Goal: Information Seeking & Learning: Learn about a topic

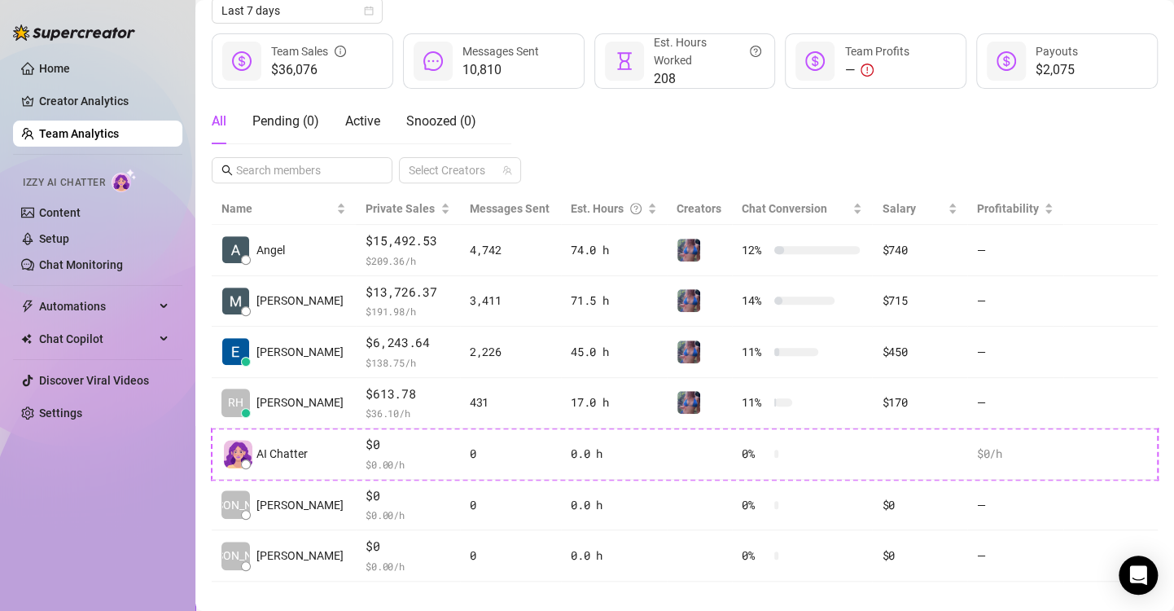
scroll to position [199, 0]
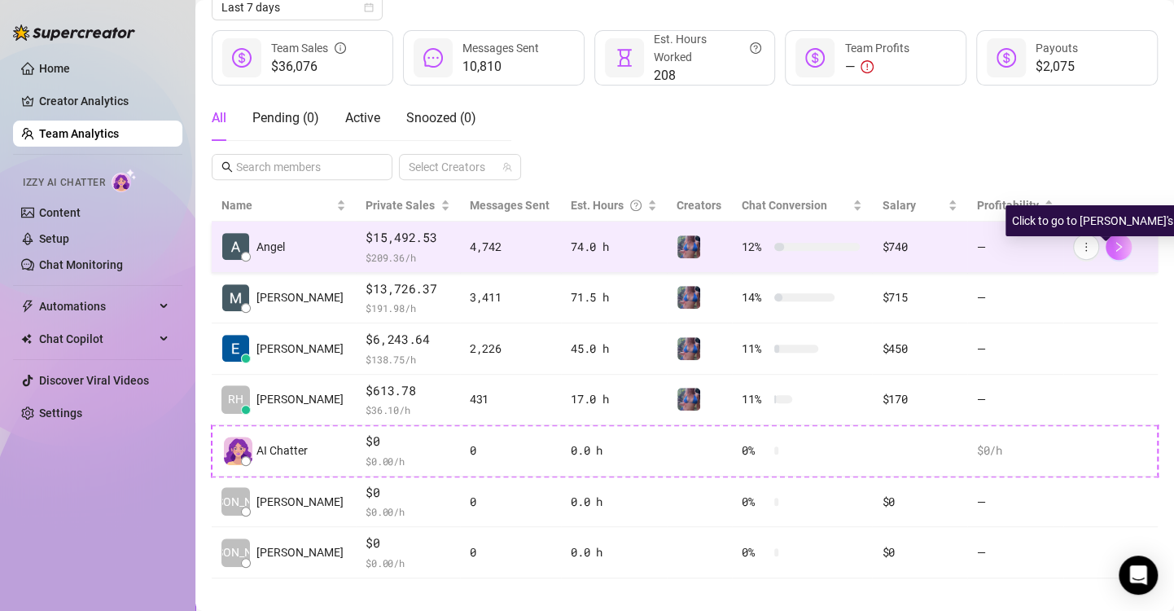
click at [1117, 247] on icon "right" at bounding box center [1120, 247] width 6 height 10
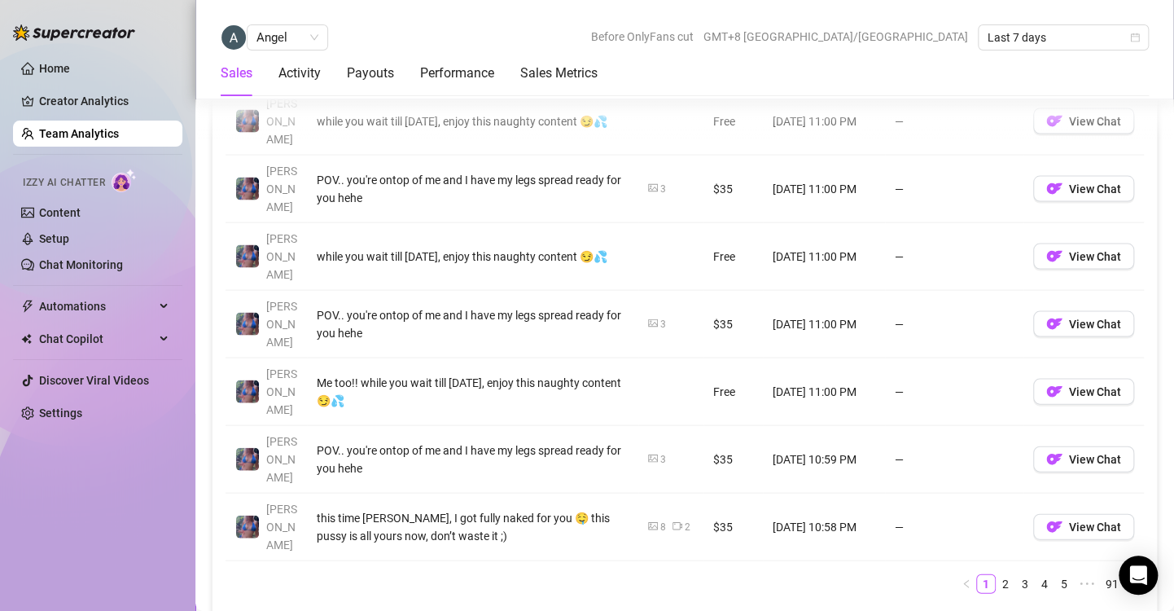
scroll to position [1492, 0]
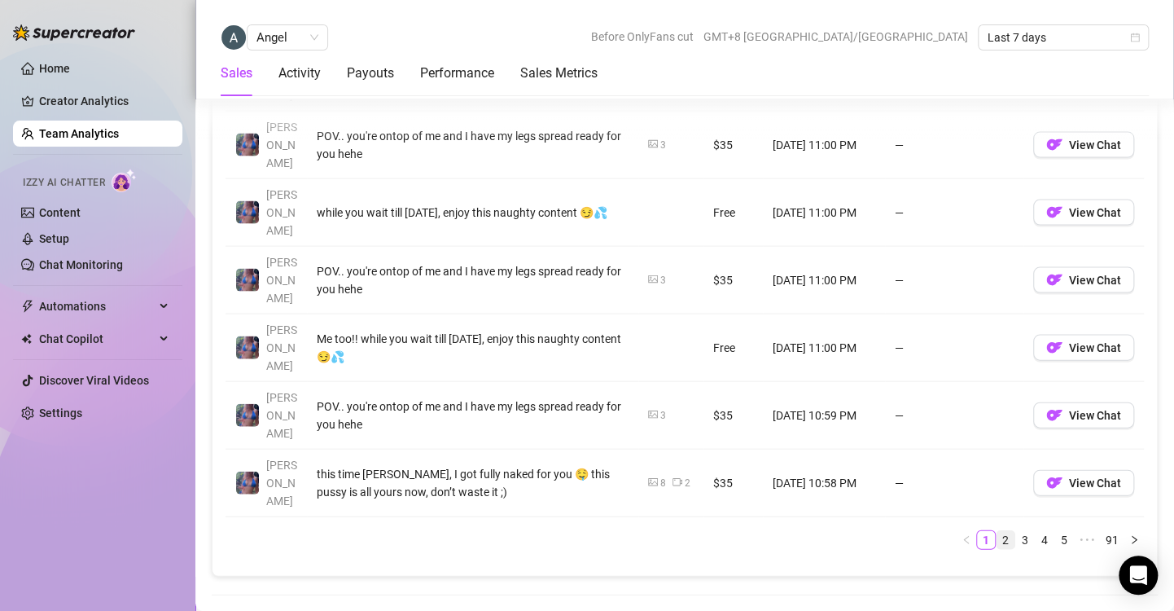
click at [997, 531] on link "2" at bounding box center [1006, 540] width 18 height 18
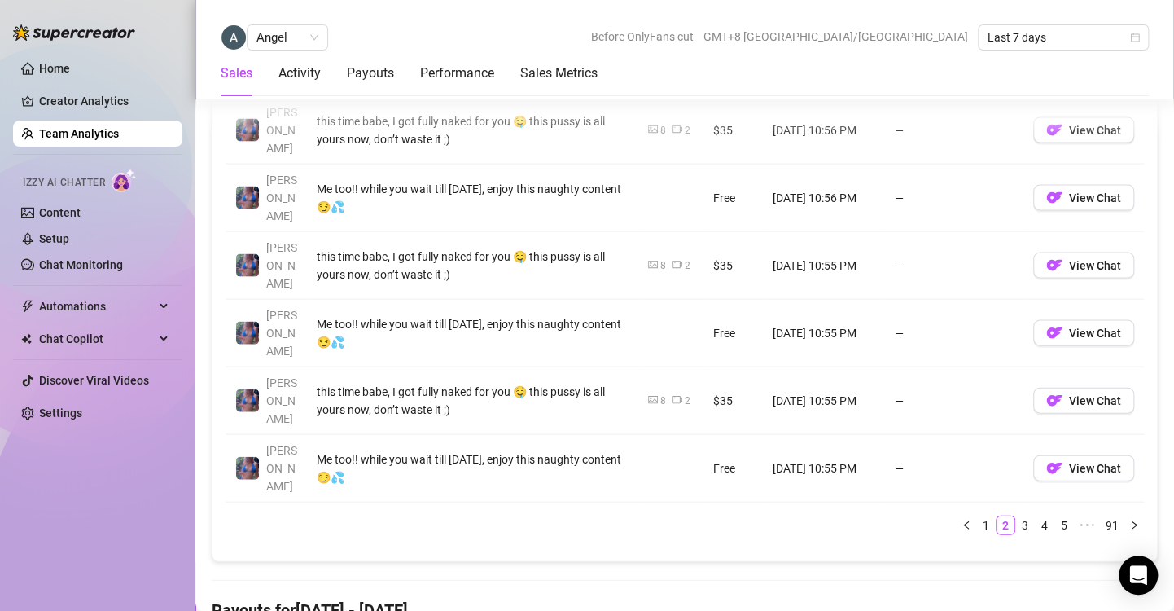
scroll to position [1505, 0]
click at [1016, 518] on link "3" at bounding box center [1025, 527] width 18 height 18
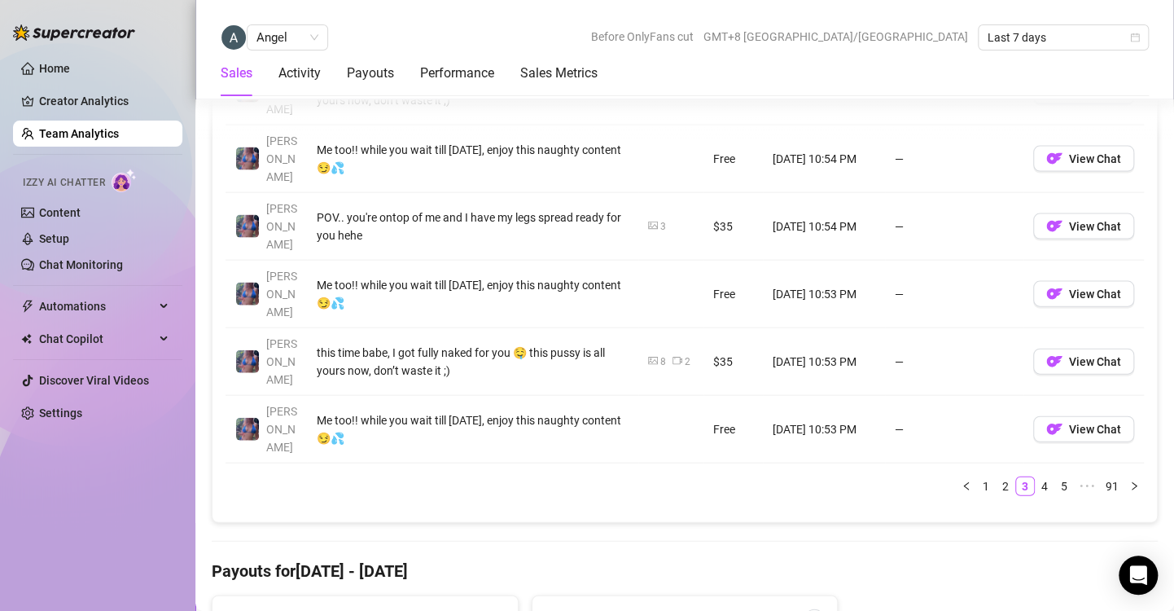
scroll to position [1621, 0]
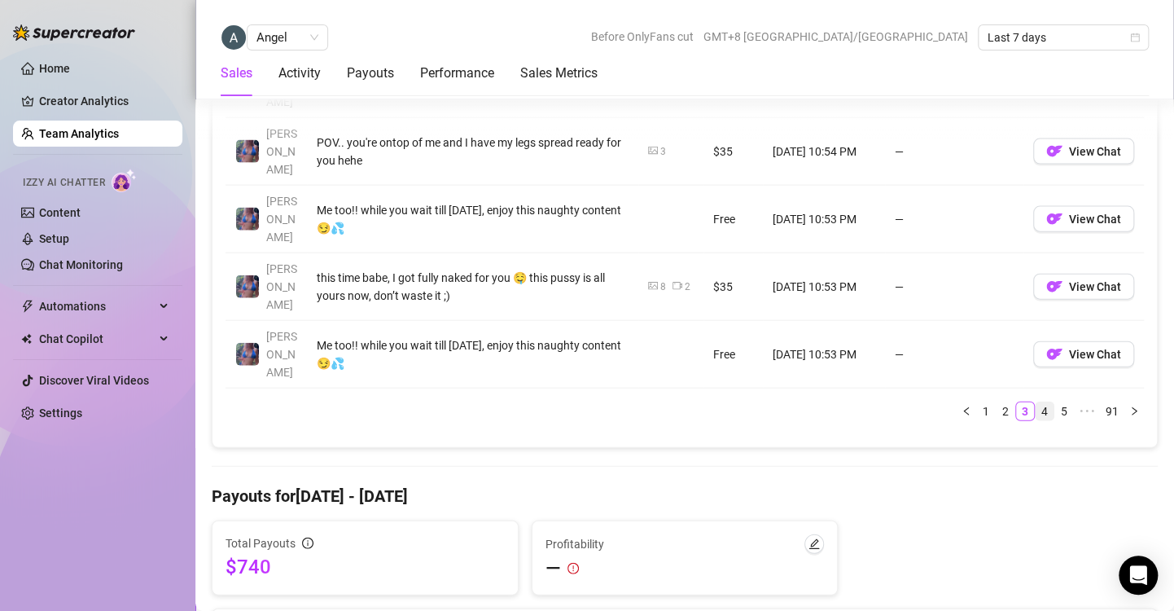
click at [1036, 402] on link "4" at bounding box center [1045, 411] width 18 height 18
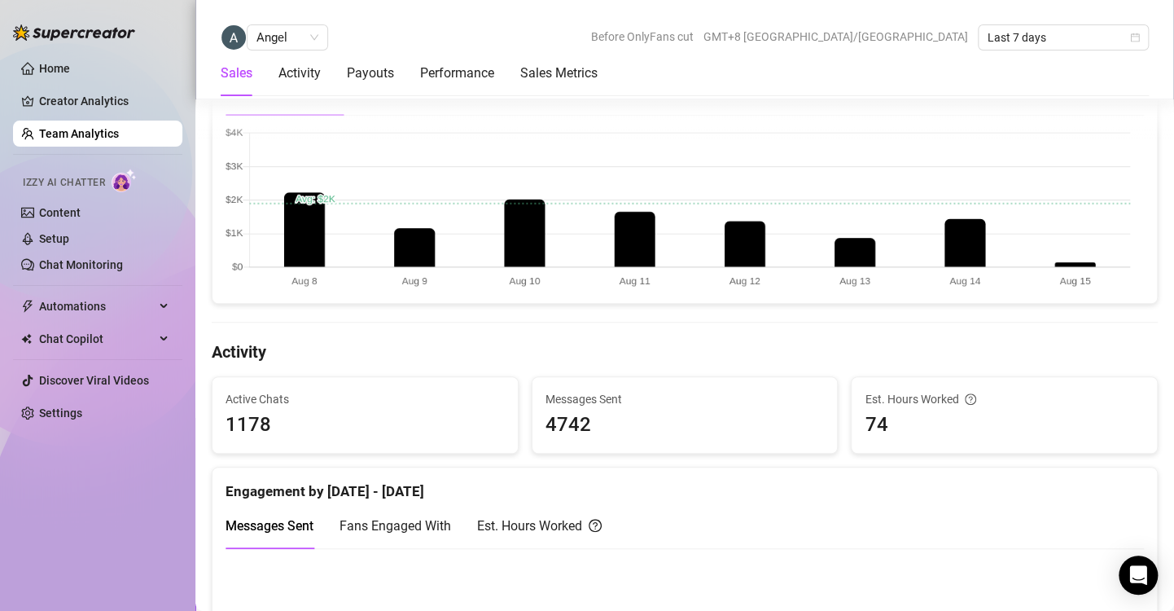
scroll to position [388, 0]
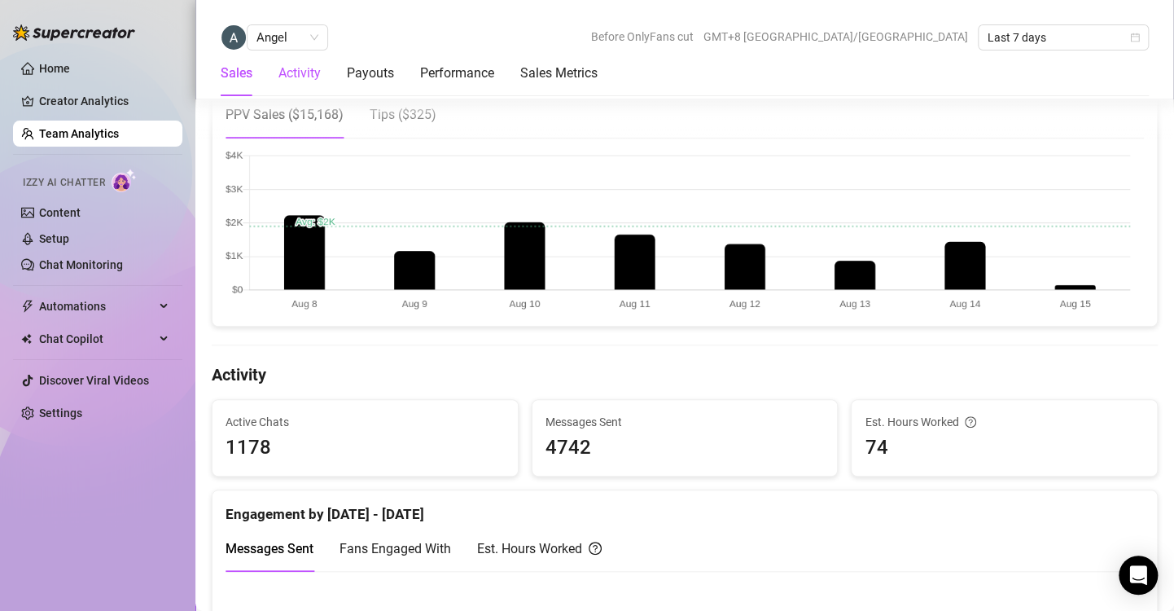
click at [307, 79] on div "Activity" at bounding box center [300, 74] width 42 height 20
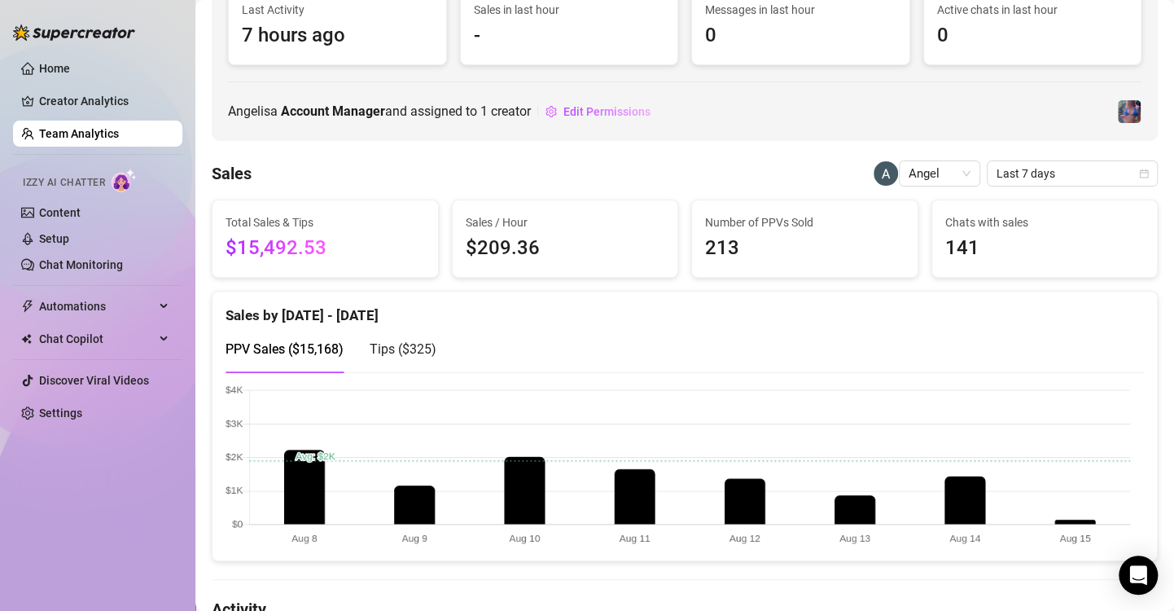
scroll to position [0, 0]
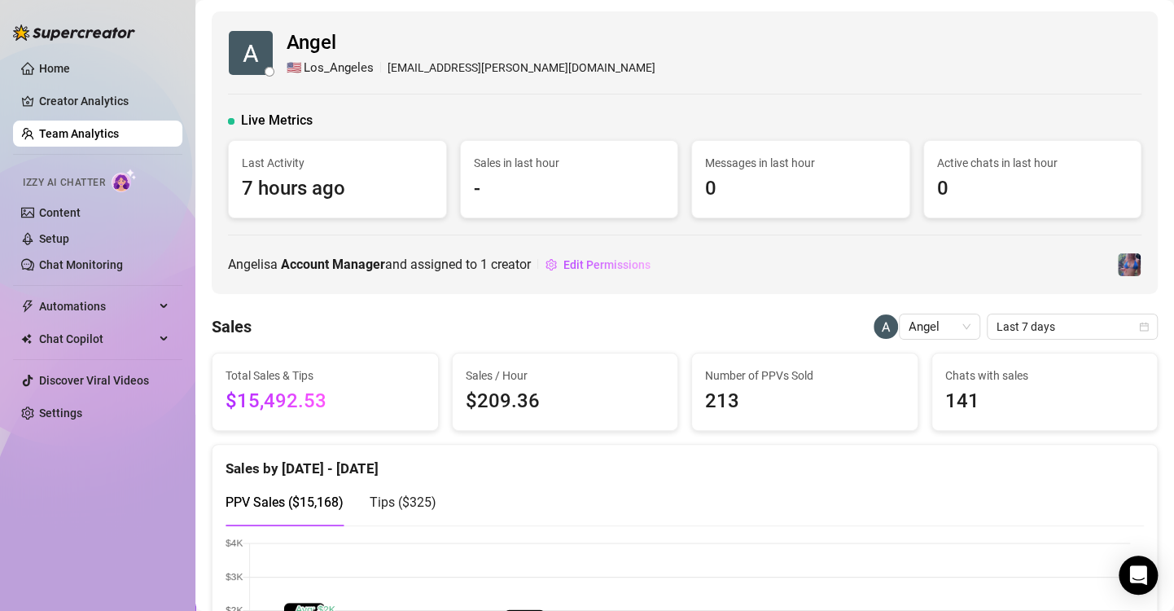
click at [105, 137] on link "Team Analytics" at bounding box center [79, 133] width 80 height 13
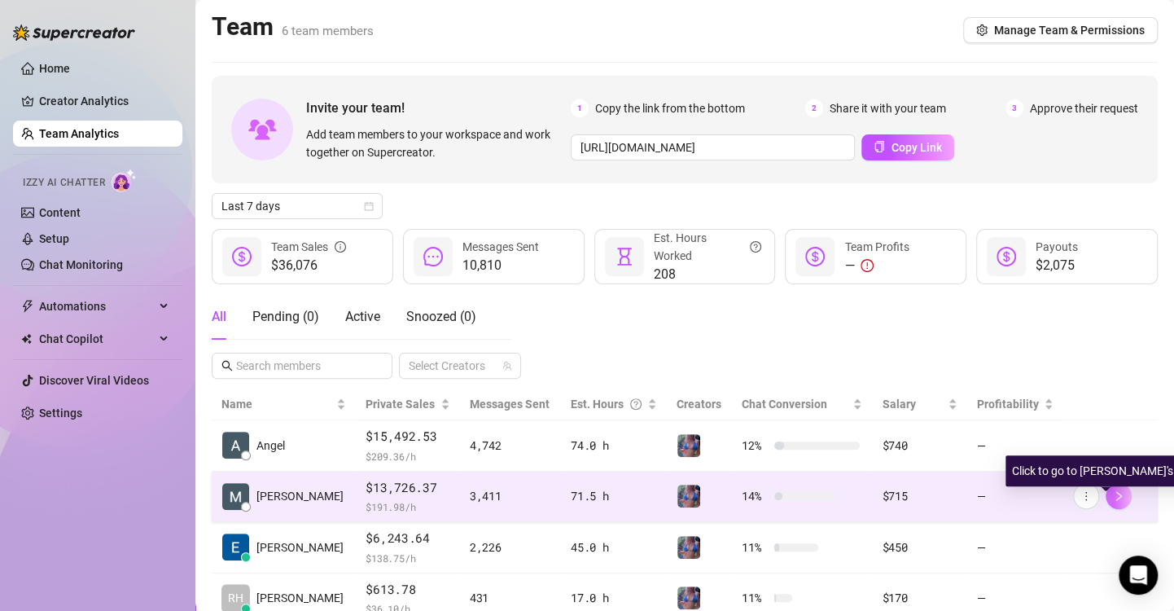
click at [1117, 496] on icon "right" at bounding box center [1120, 496] width 6 height 10
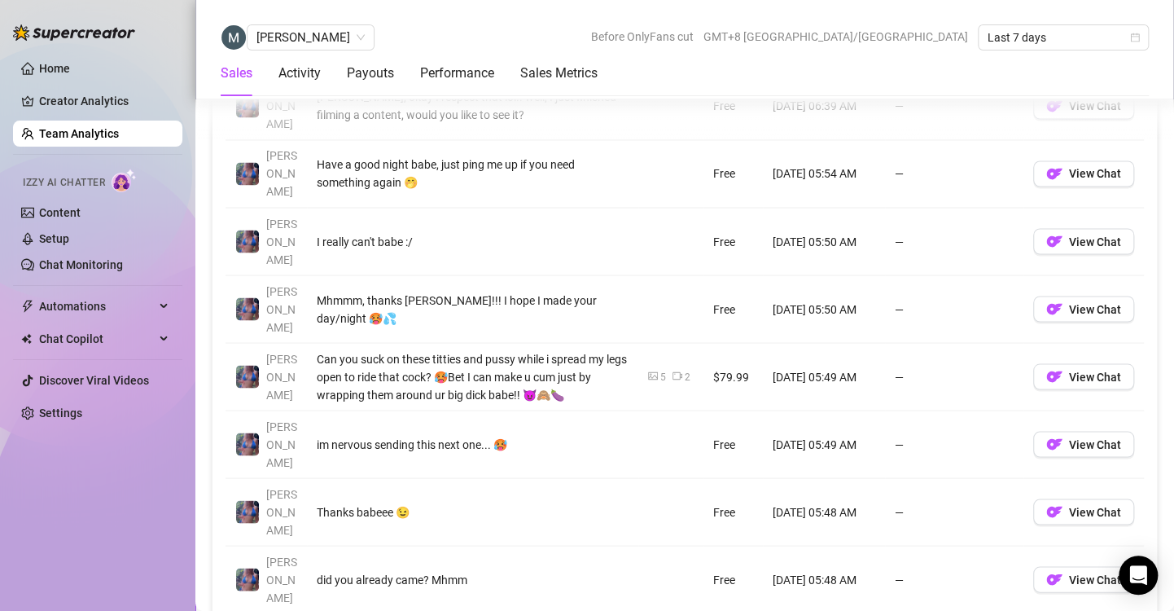
scroll to position [1270, 0]
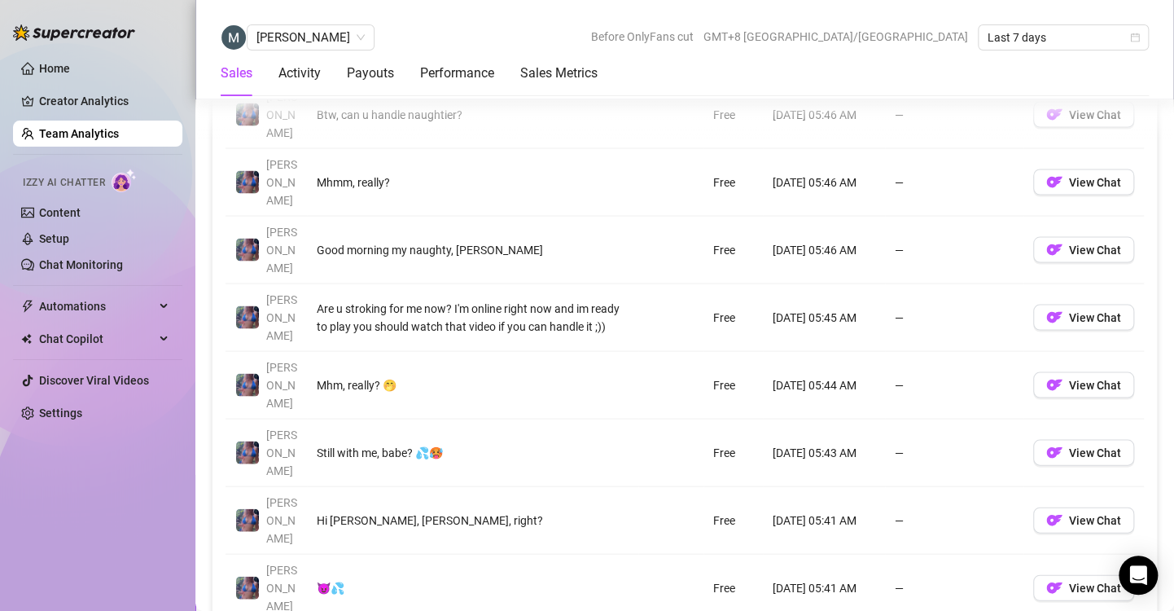
scroll to position [1389, 0]
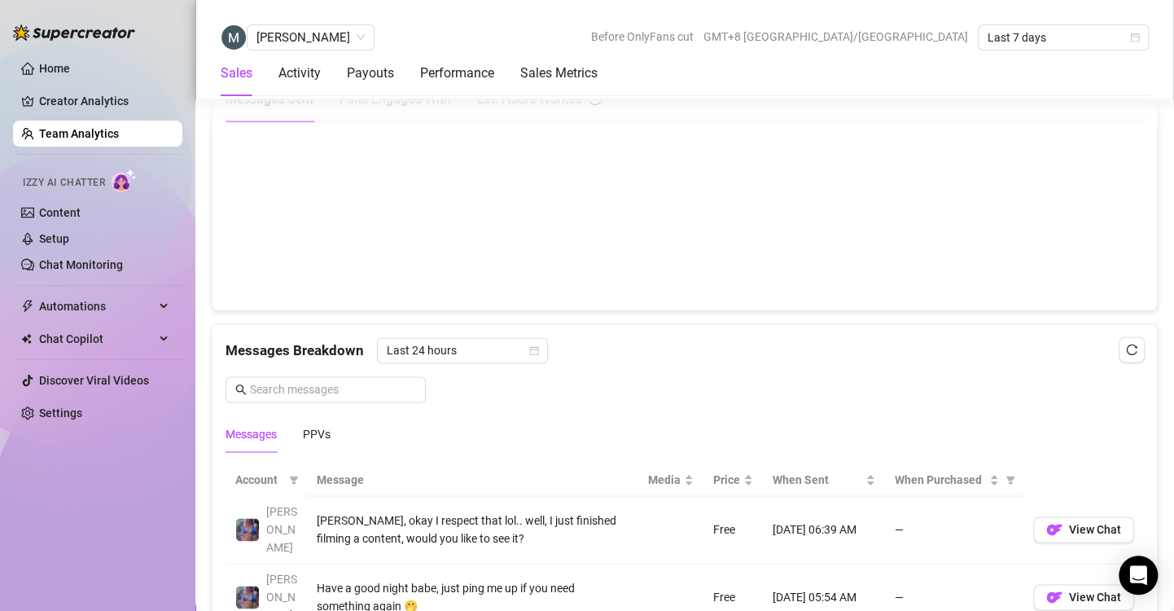
scroll to position [833, 0]
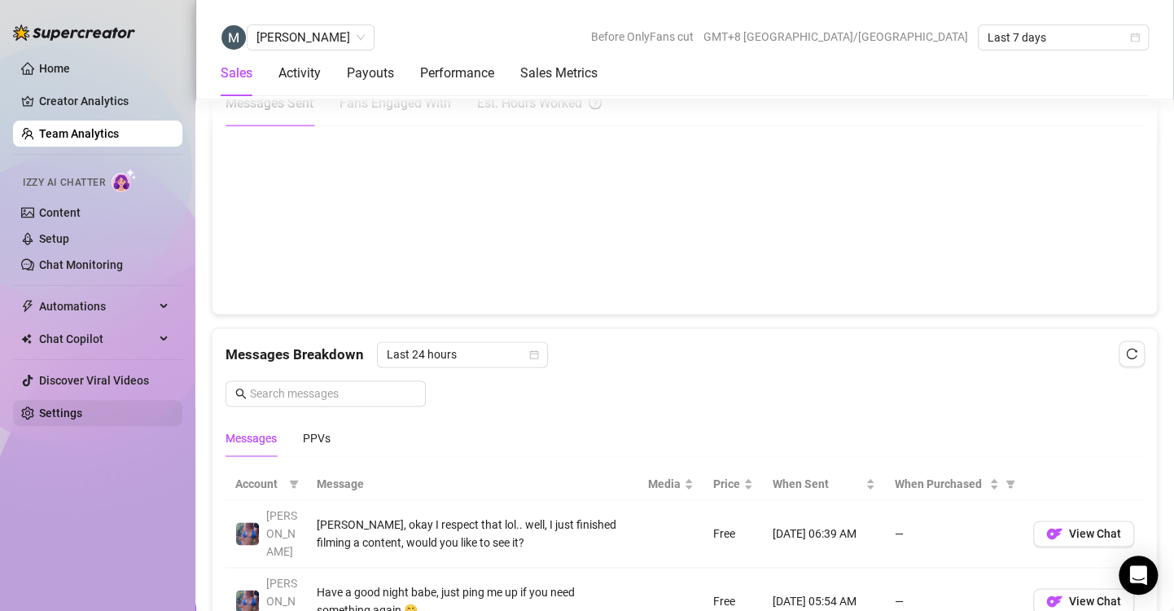
click at [52, 414] on link "Settings" at bounding box center [60, 412] width 43 height 13
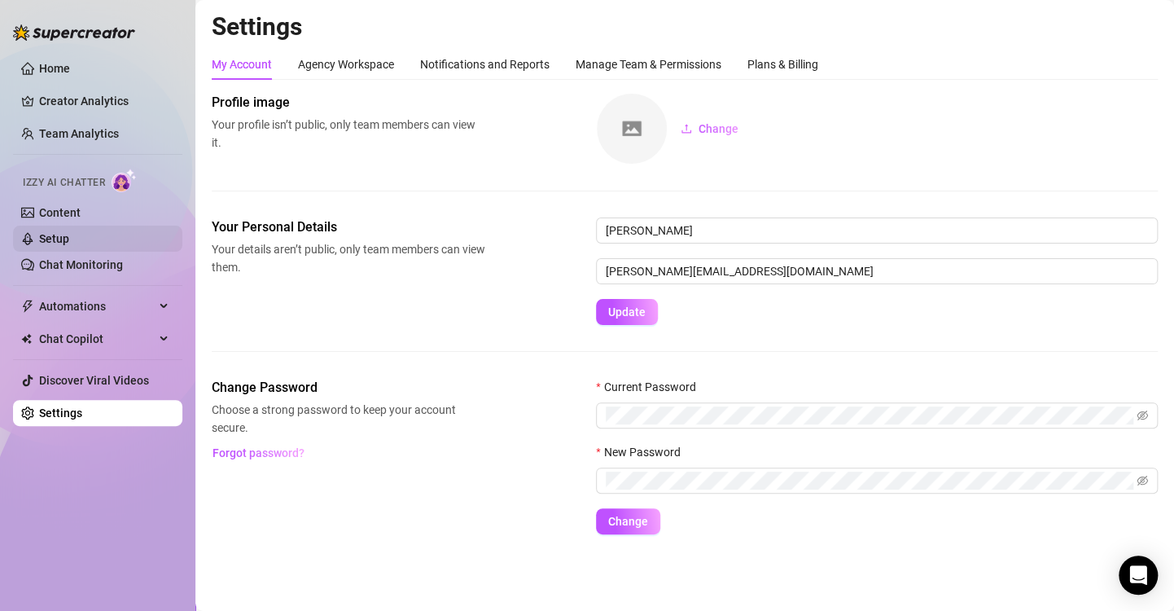
click at [63, 235] on link "Setup" at bounding box center [54, 238] width 30 height 13
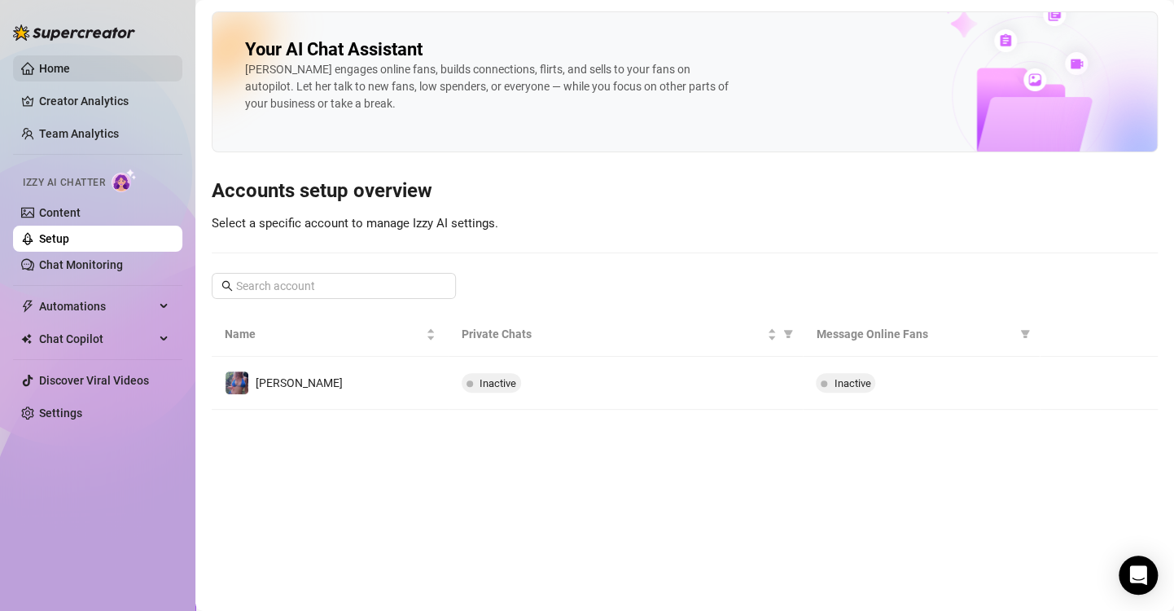
click at [55, 62] on link "Home" at bounding box center [54, 68] width 31 height 13
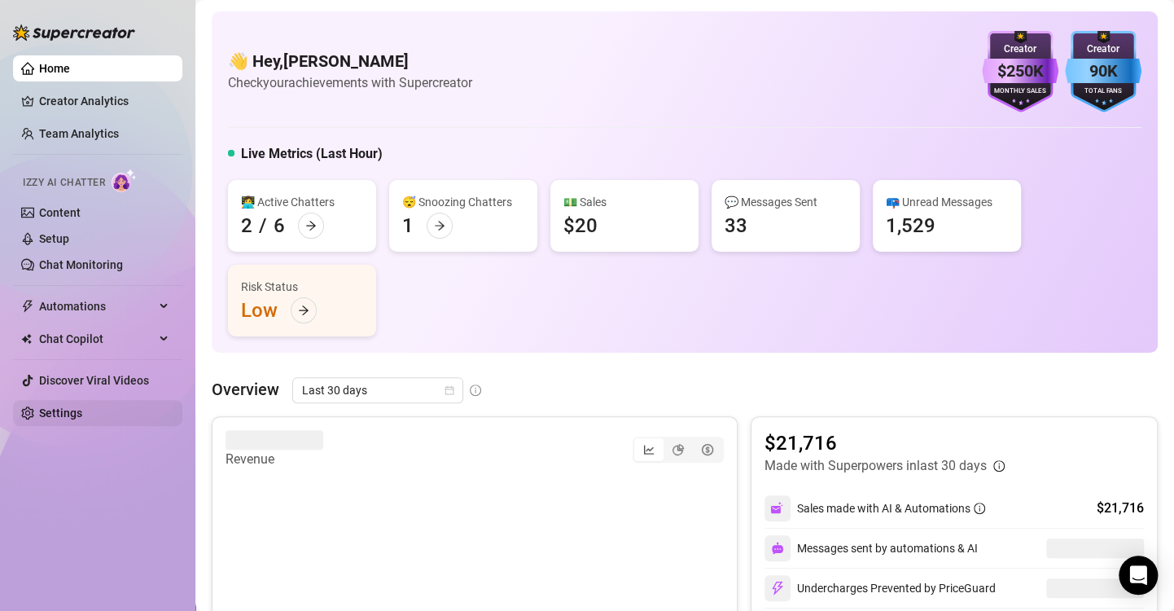
click at [45, 406] on link "Settings" at bounding box center [60, 412] width 43 height 13
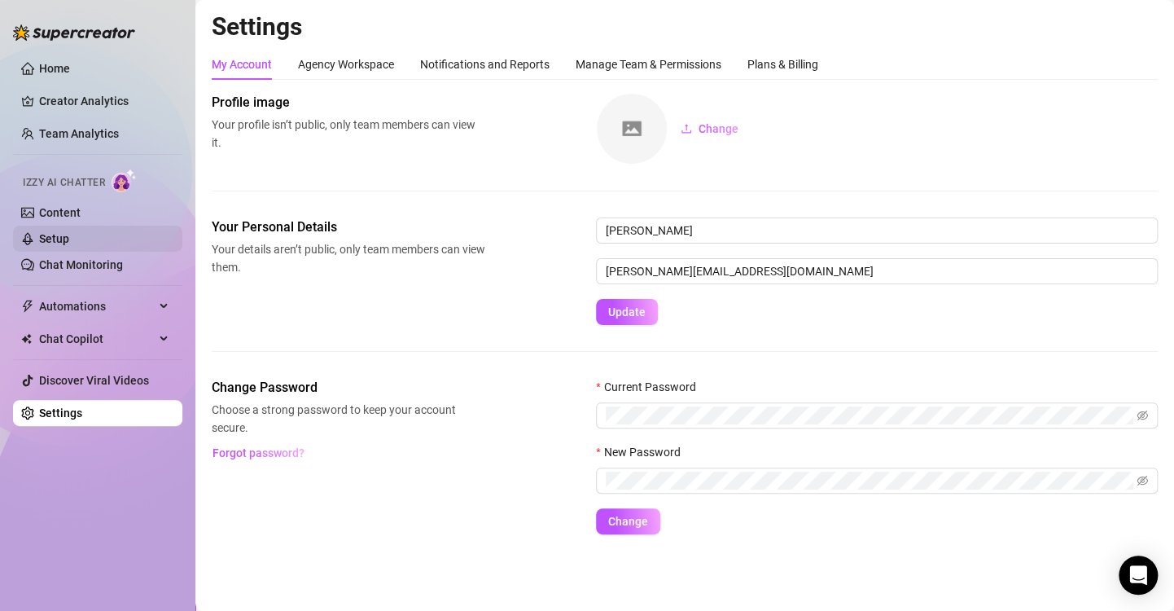
click at [54, 232] on link "Setup" at bounding box center [54, 238] width 30 height 13
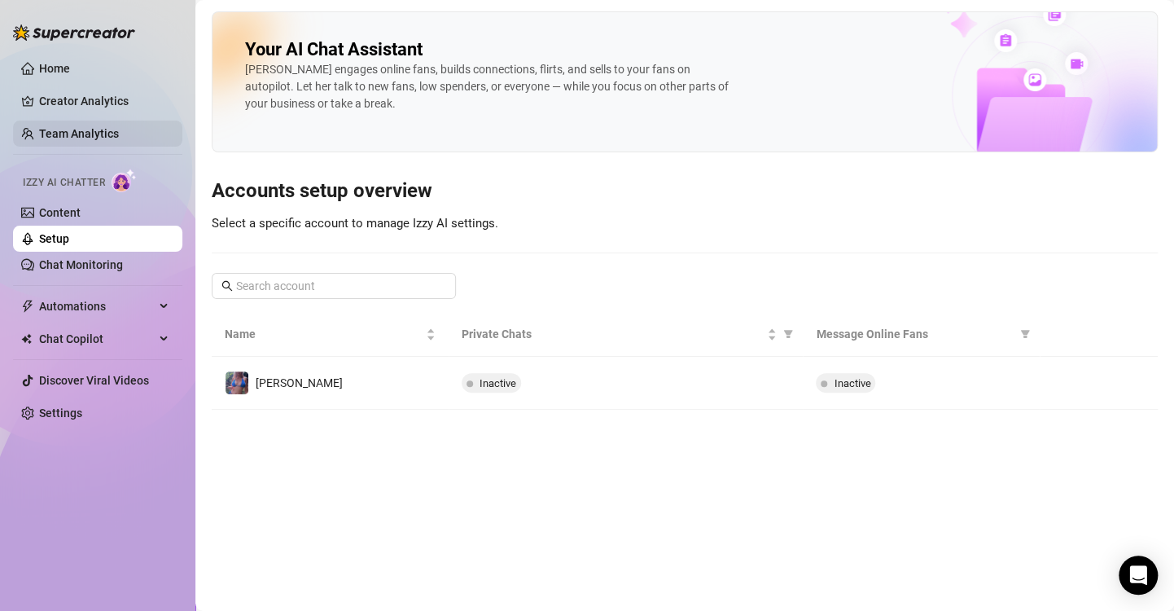
click at [83, 127] on link "Team Analytics" at bounding box center [79, 133] width 80 height 13
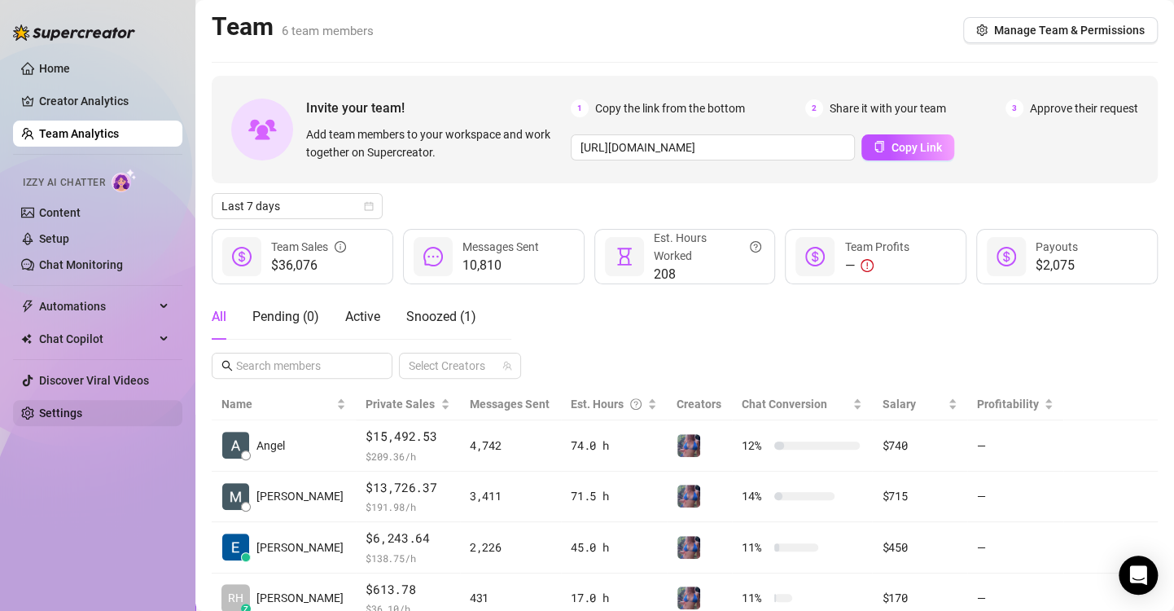
click at [71, 406] on link "Settings" at bounding box center [60, 412] width 43 height 13
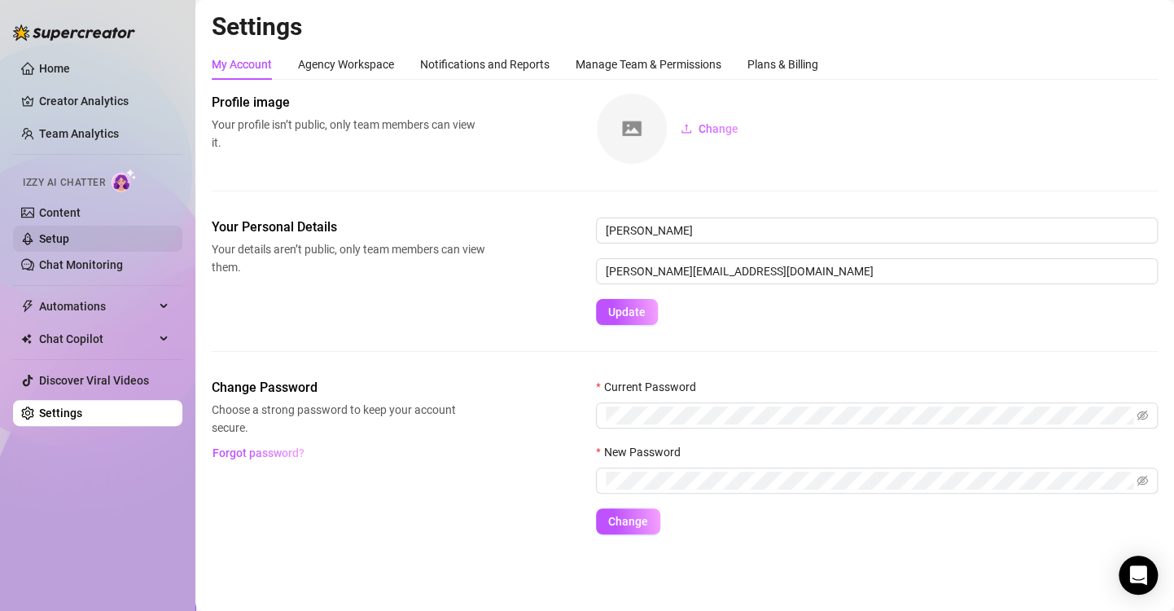
click at [69, 234] on link "Setup" at bounding box center [54, 238] width 30 height 13
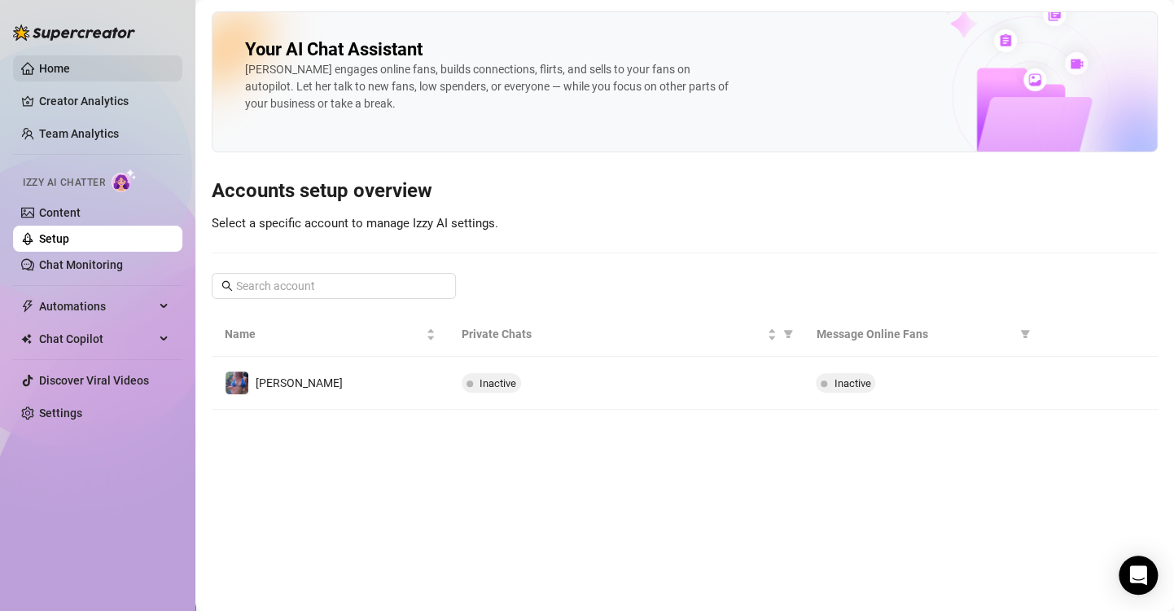
click at [47, 72] on link "Home" at bounding box center [54, 68] width 31 height 13
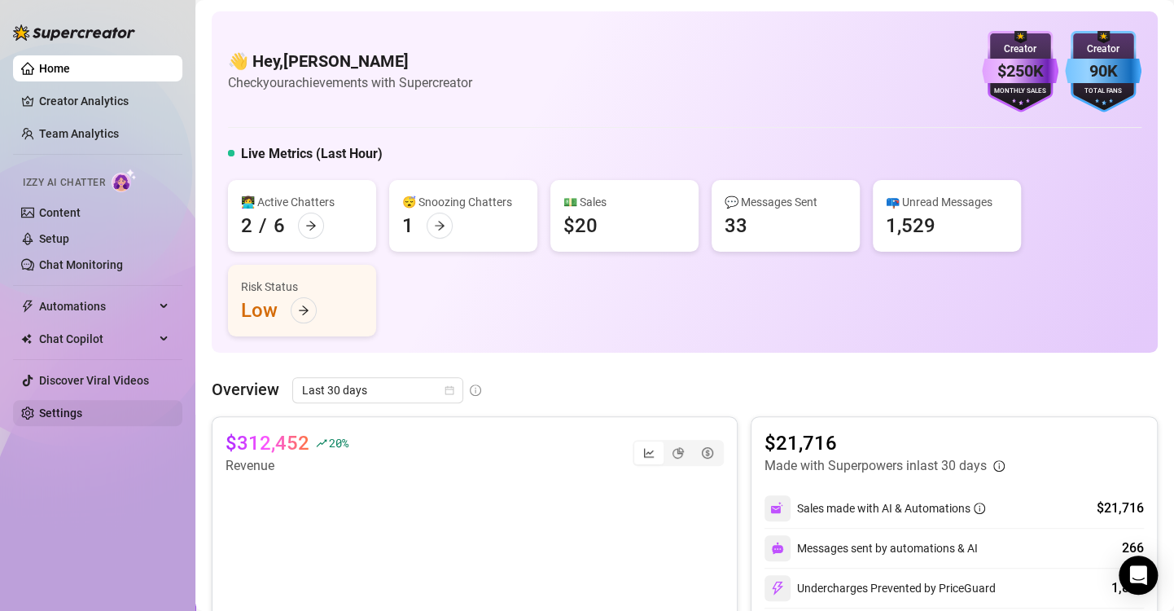
click at [68, 406] on link "Settings" at bounding box center [60, 412] width 43 height 13
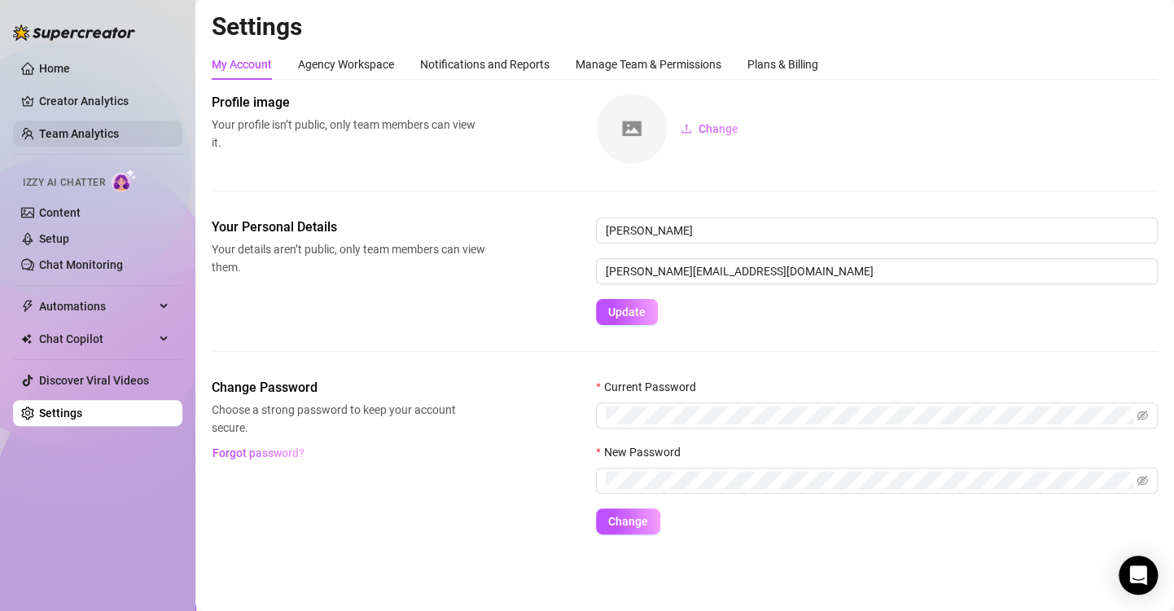
click at [77, 134] on link "Team Analytics" at bounding box center [79, 133] width 80 height 13
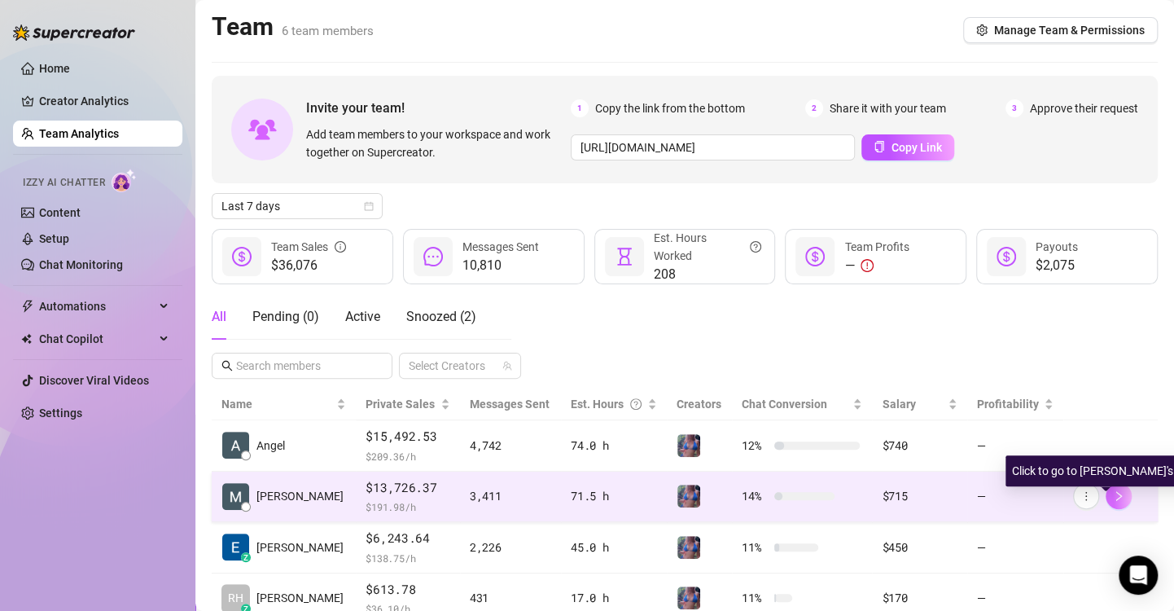
click at [1113, 495] on icon "right" at bounding box center [1118, 495] width 11 height 11
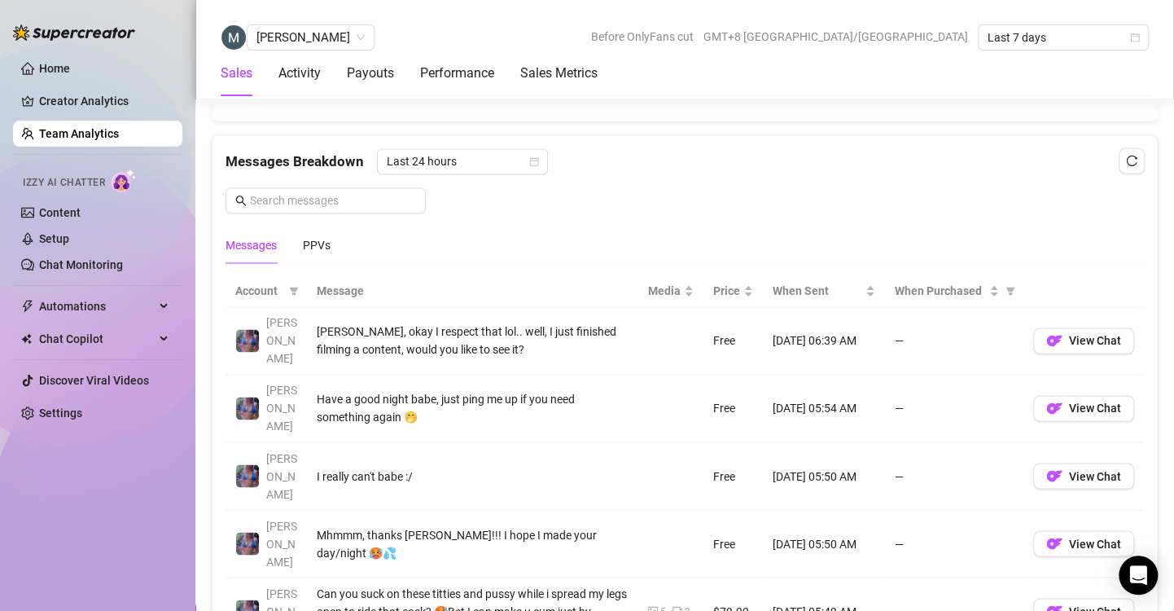
scroll to position [1077, 0]
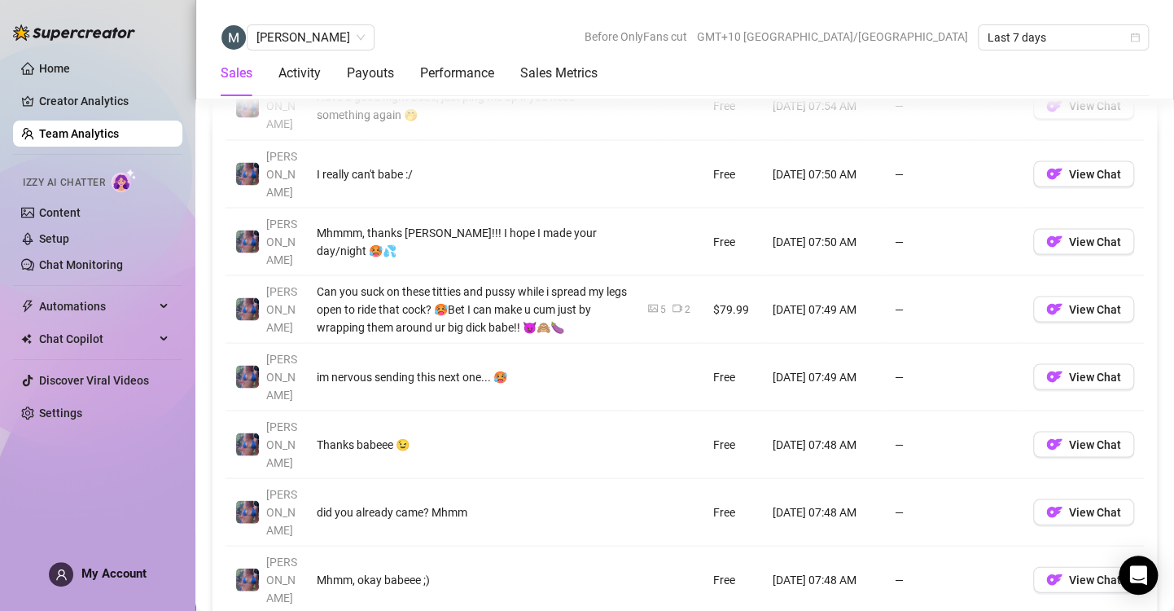
scroll to position [1348, 0]
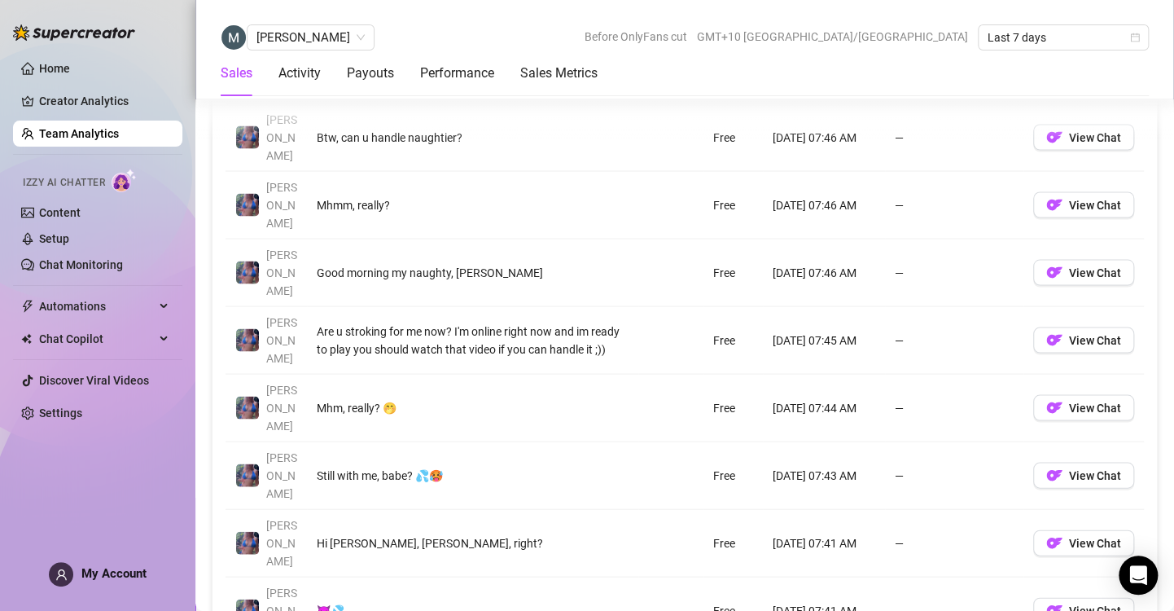
scroll to position [1414, 0]
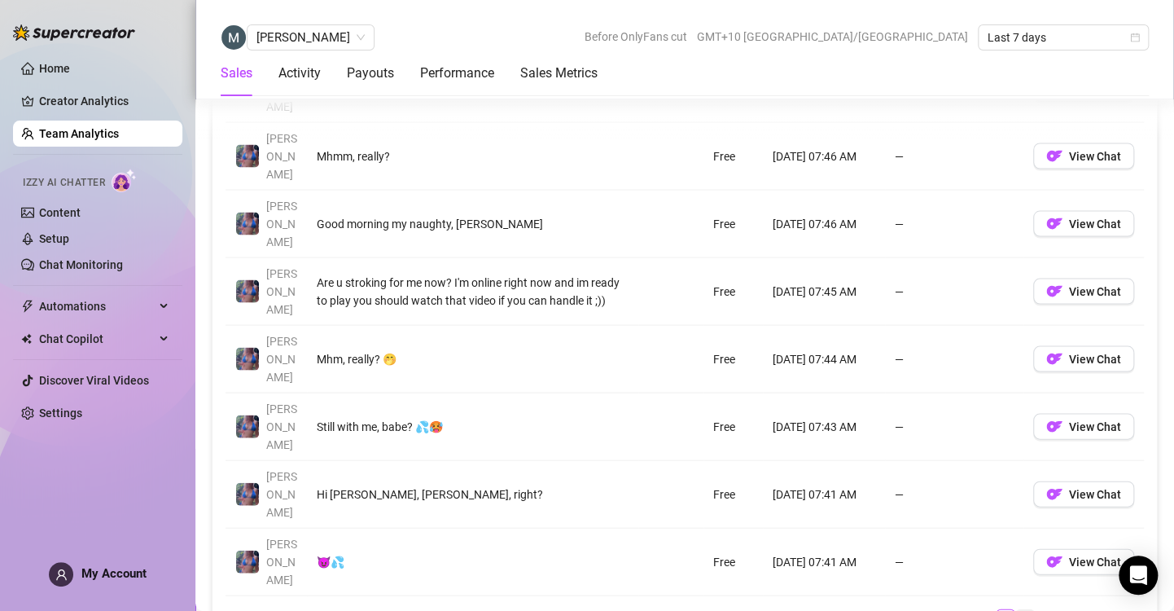
click at [1016, 609] on link "3" at bounding box center [1025, 618] width 18 height 18
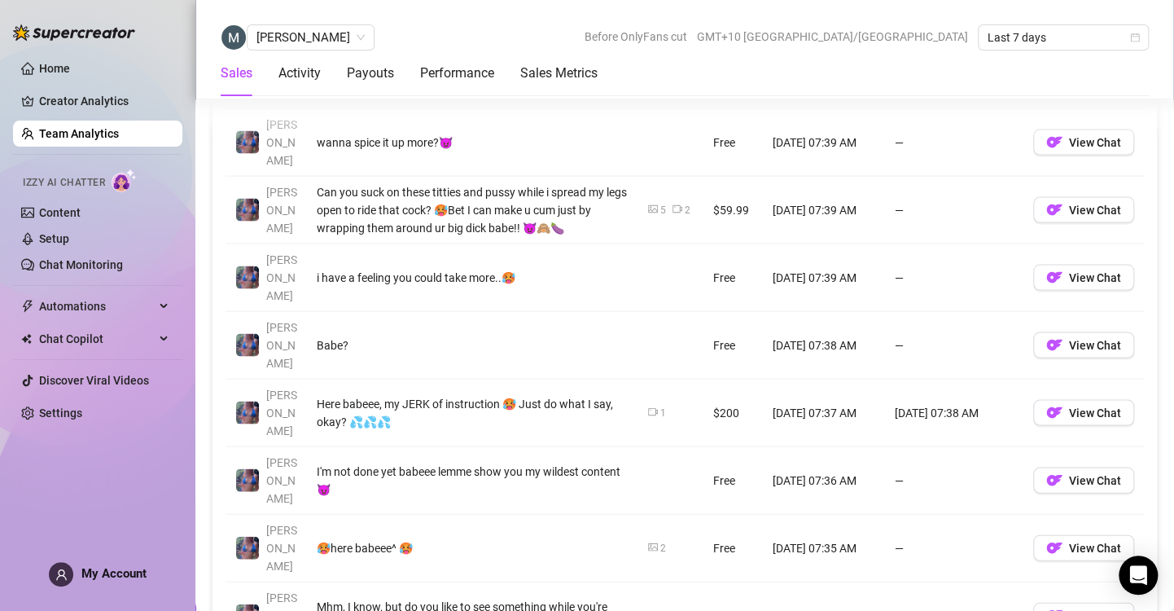
scroll to position [1357, 0]
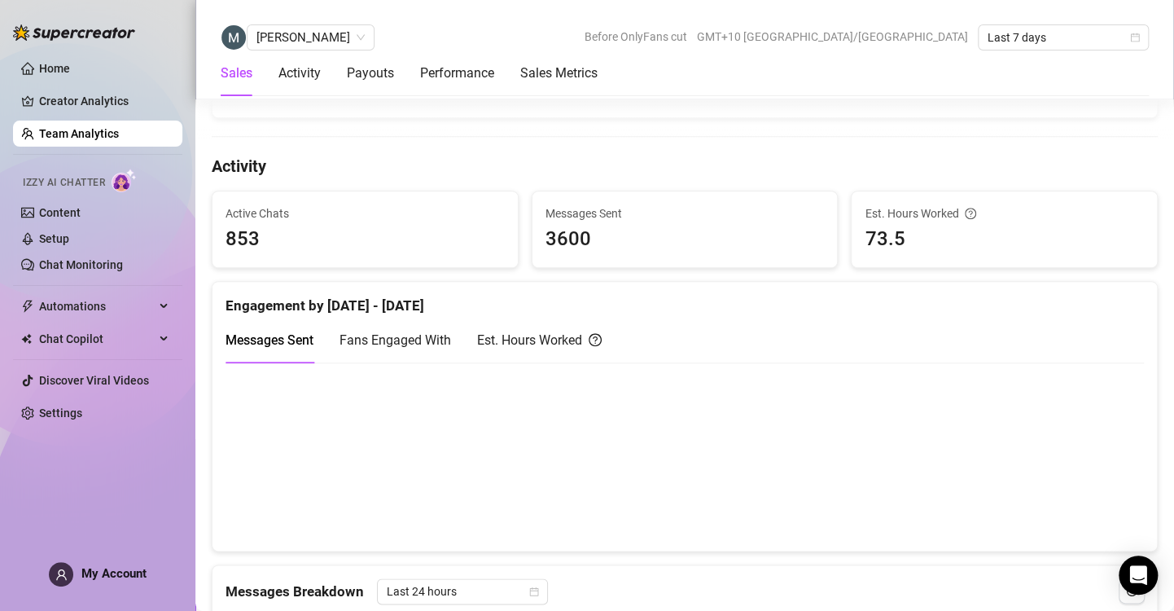
scroll to position [590, 0]
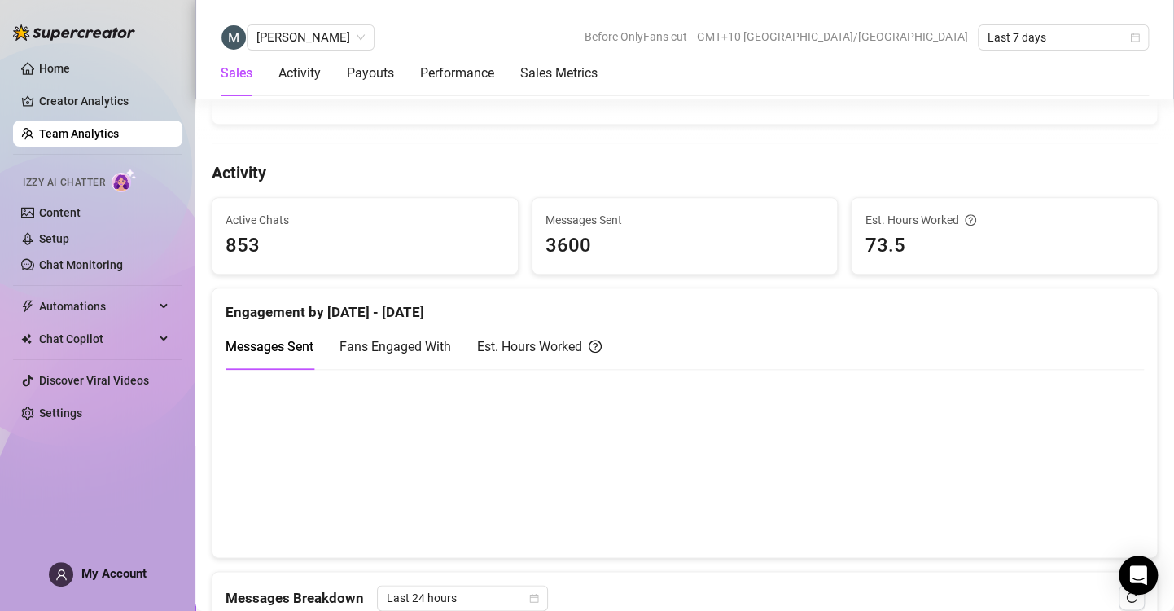
click at [78, 134] on link "Team Analytics" at bounding box center [79, 133] width 80 height 13
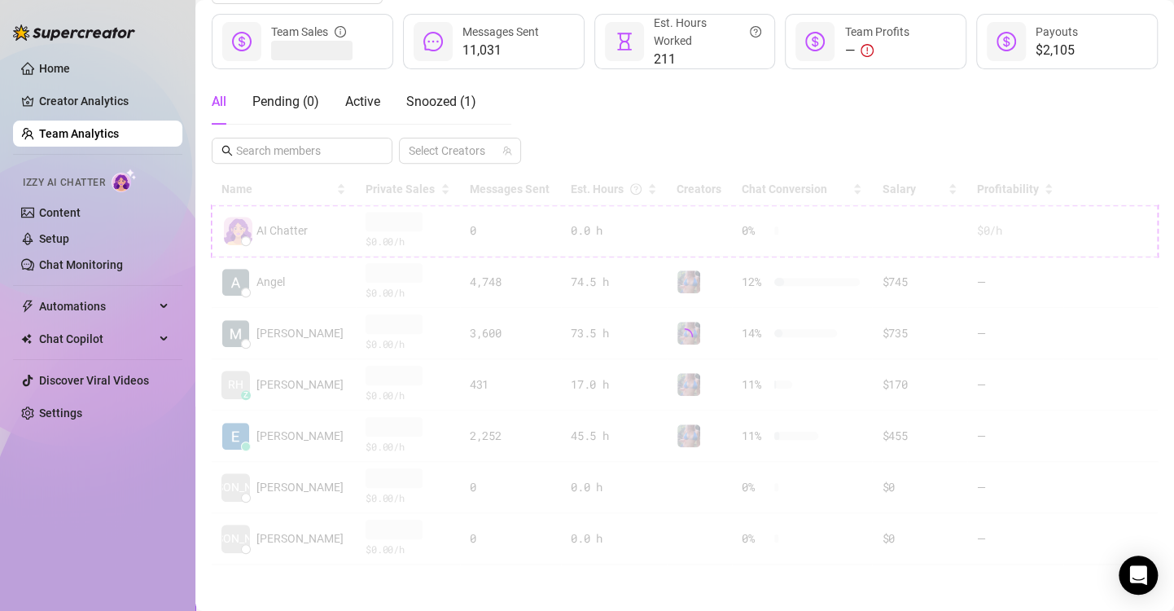
scroll to position [213, 0]
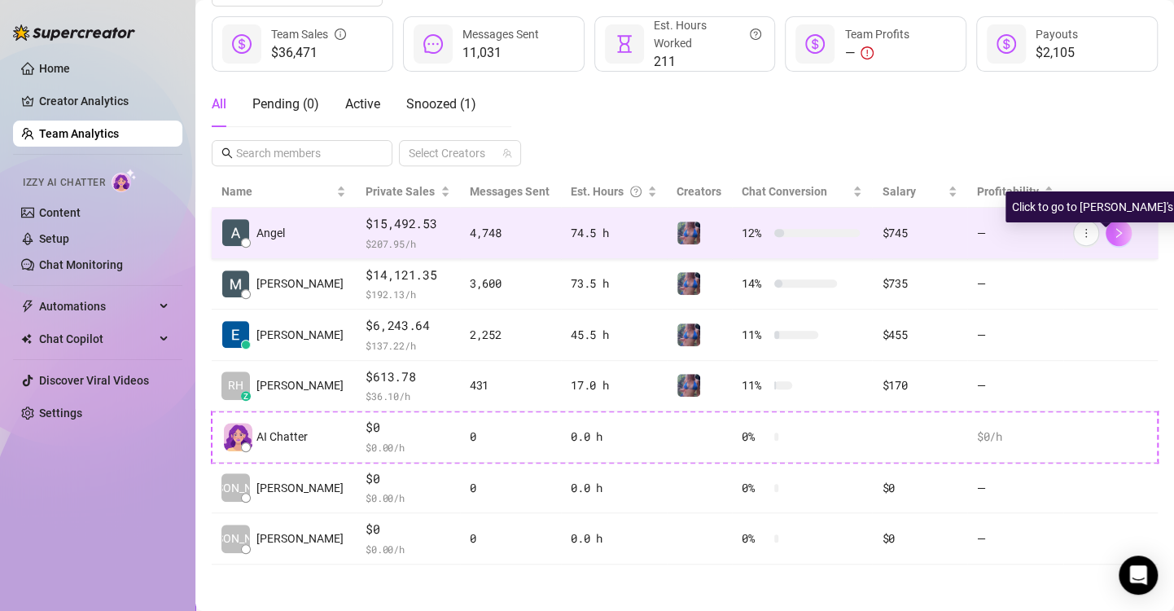
click at [1117, 230] on icon "right" at bounding box center [1120, 233] width 6 height 10
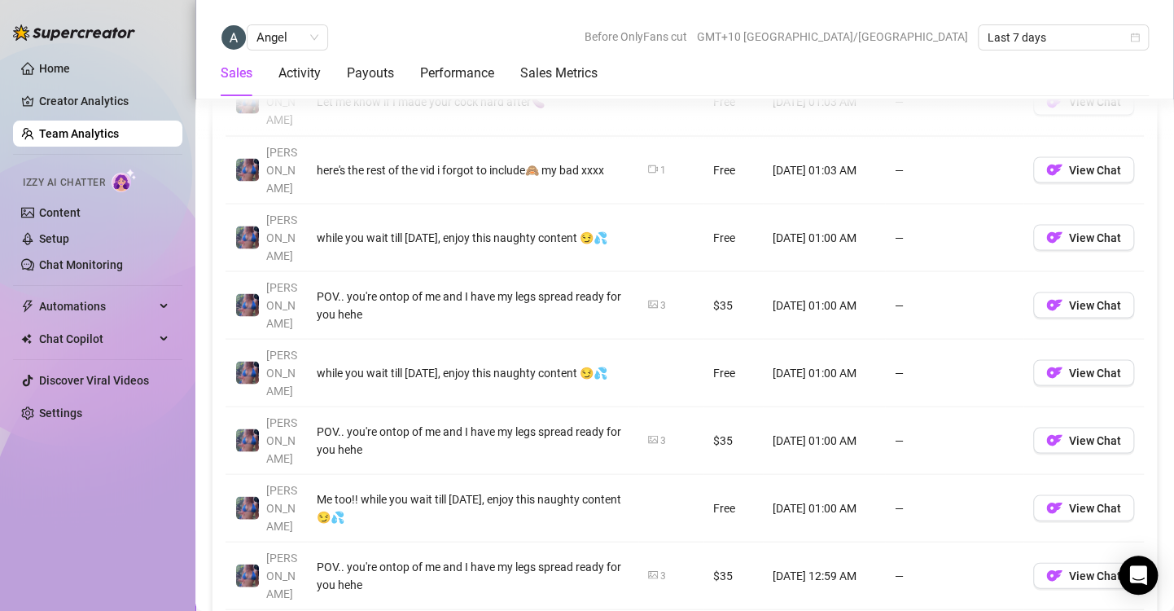
scroll to position [1332, 0]
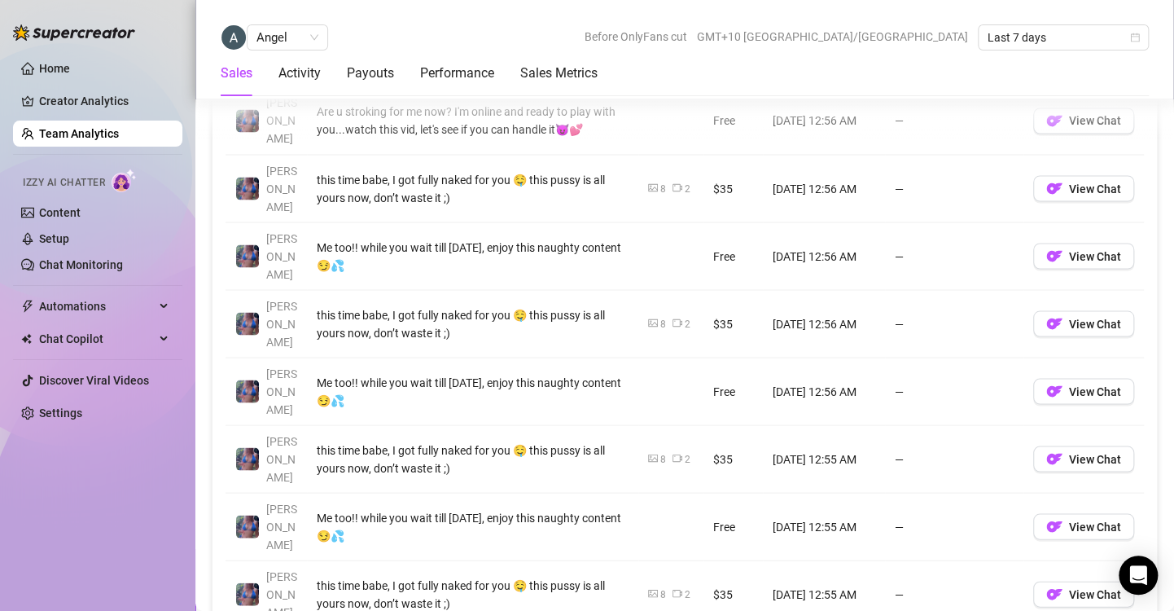
scroll to position [1388, 0]
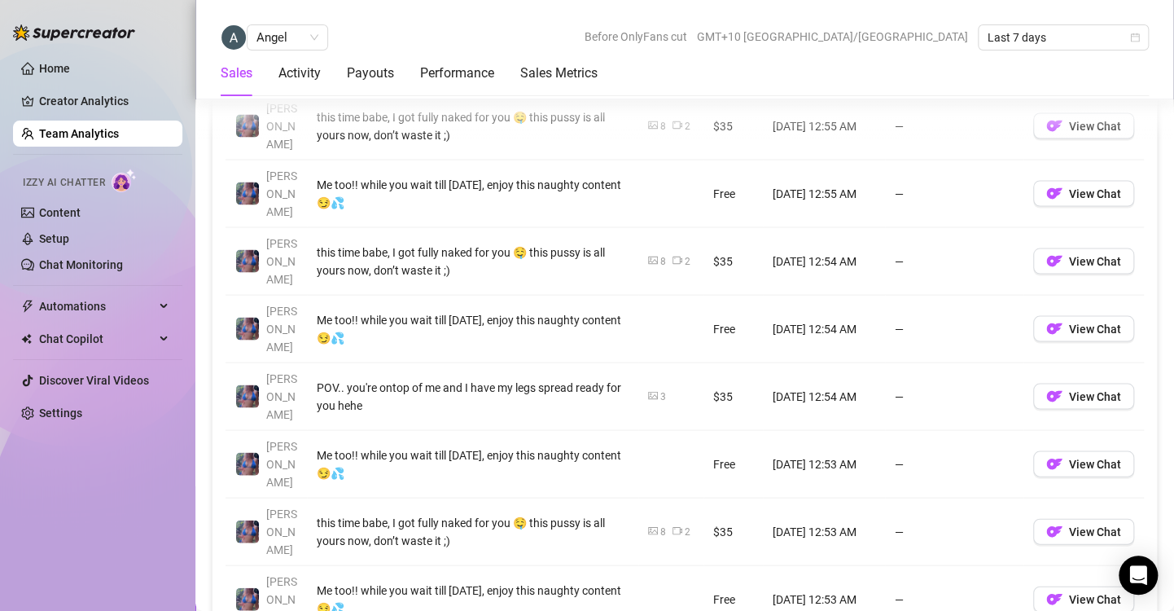
scroll to position [1380, 0]
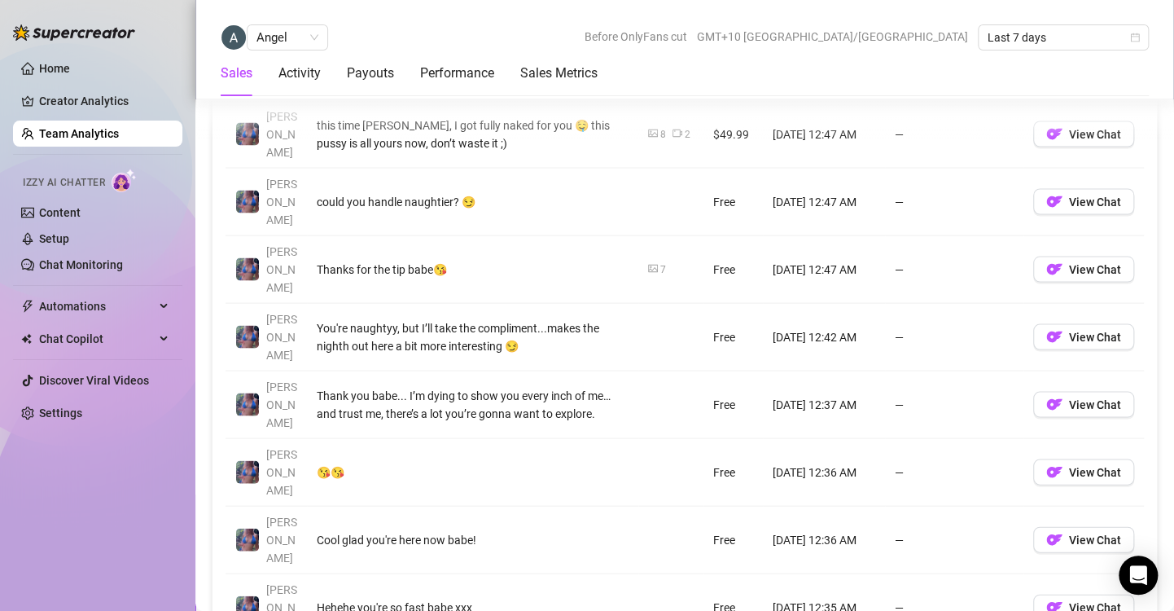
scroll to position [1376, 0]
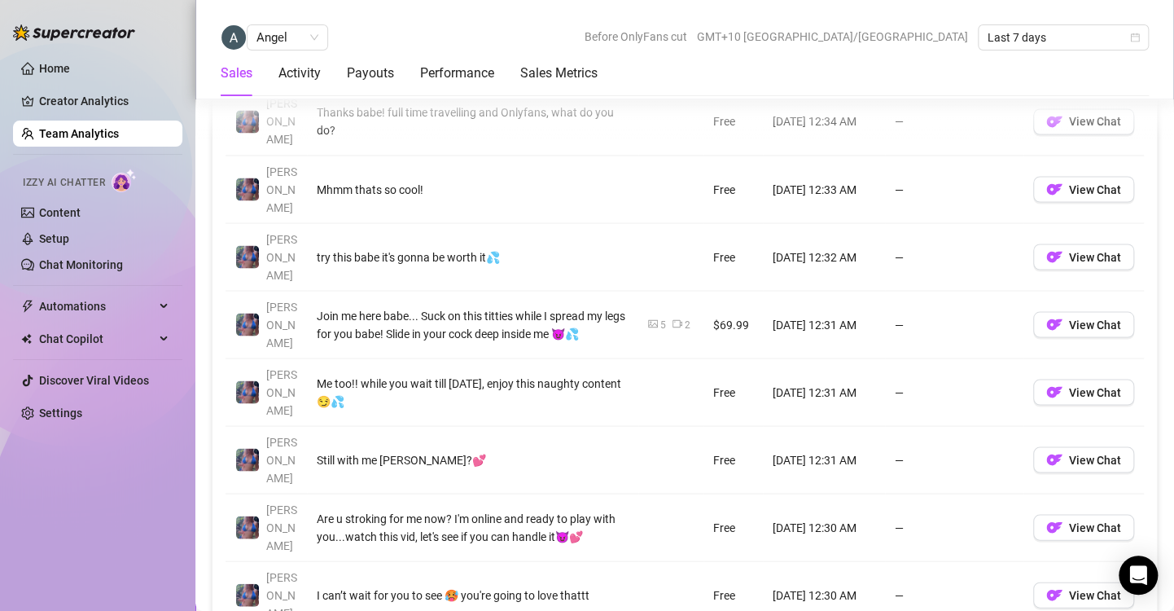
scroll to position [1395, 0]
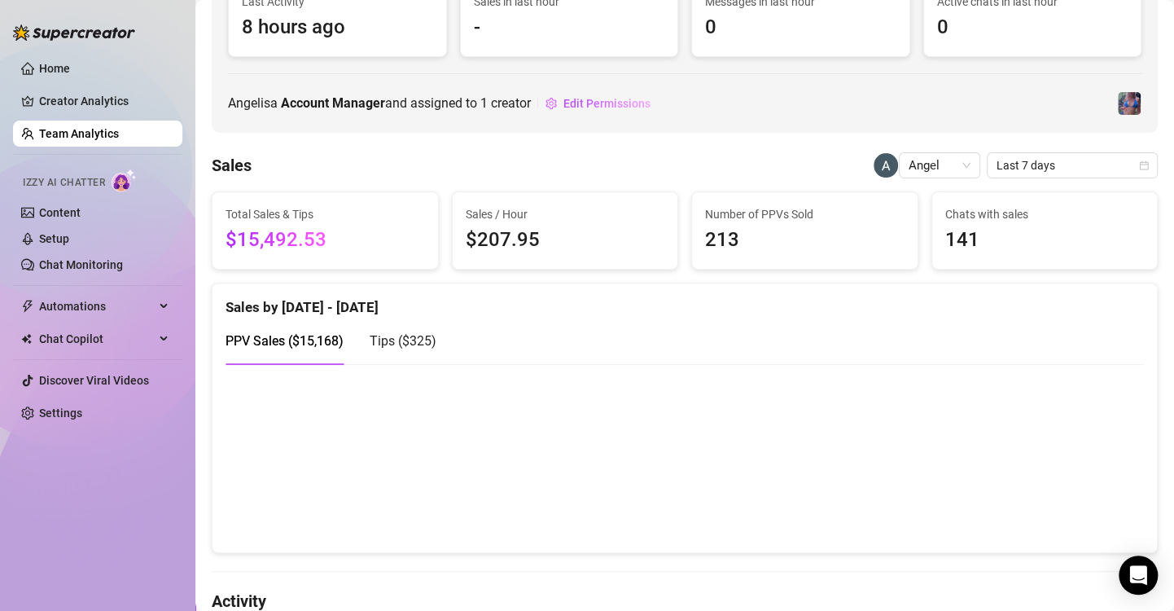
scroll to position [117, 0]
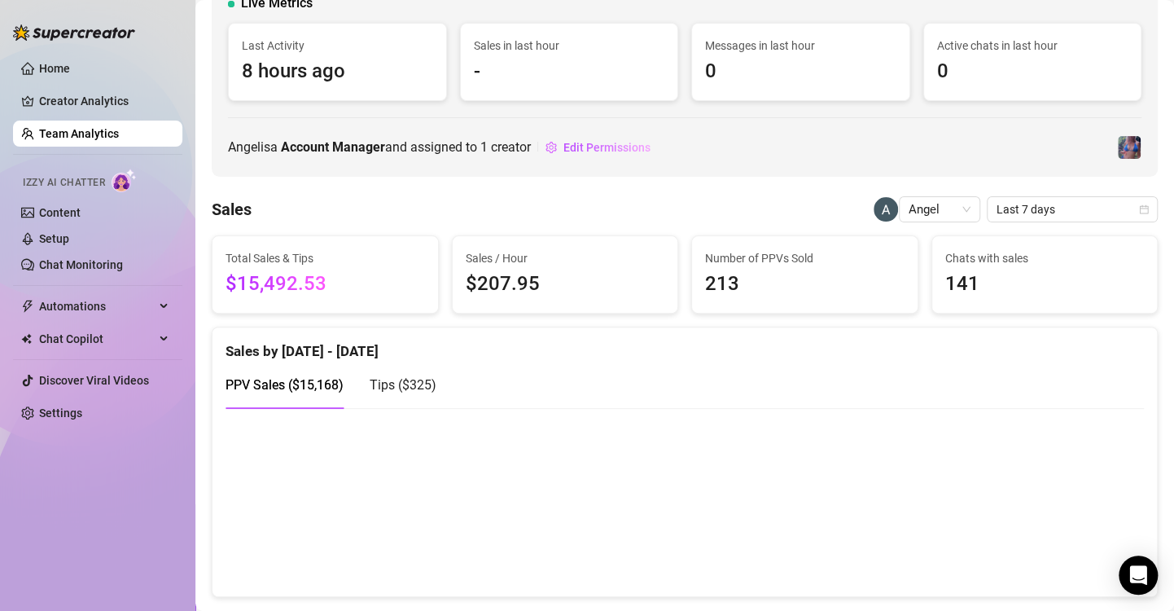
click at [61, 127] on link "Team Analytics" at bounding box center [79, 133] width 80 height 13
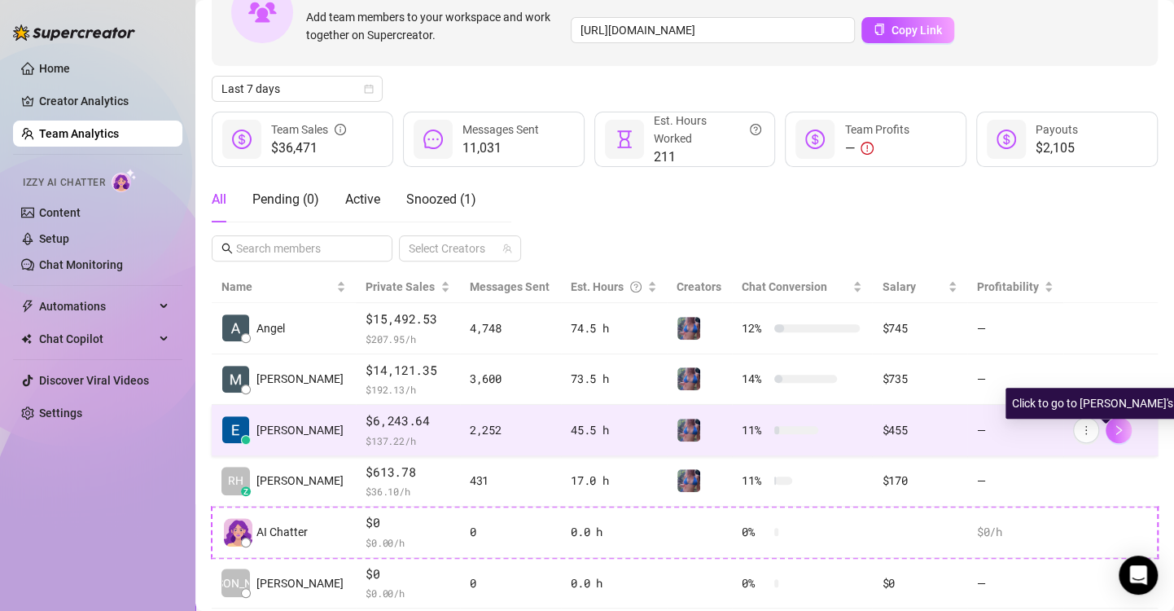
click at [1113, 428] on icon "right" at bounding box center [1118, 429] width 11 height 11
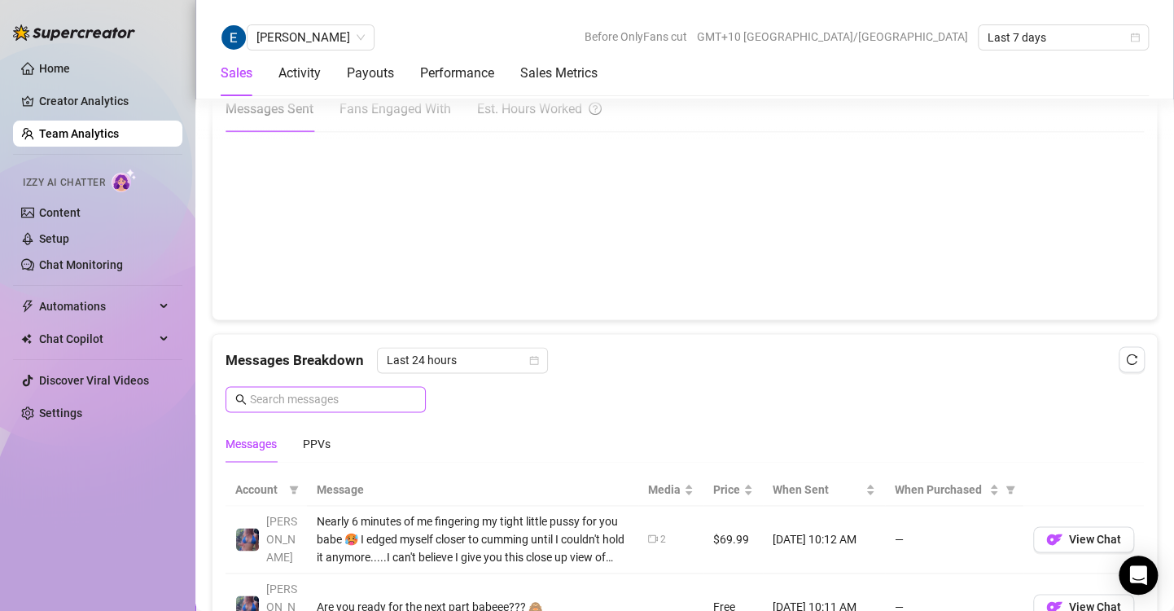
scroll to position [829, 0]
click at [103, 136] on link "Team Analytics" at bounding box center [79, 133] width 80 height 13
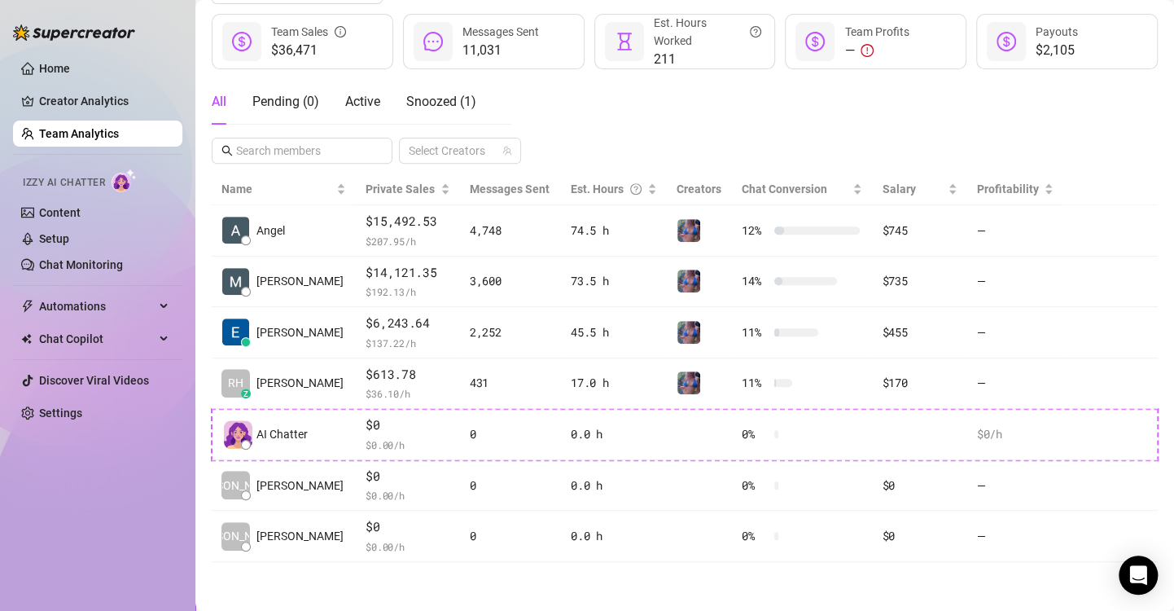
scroll to position [213, 0]
